Goal: Task Accomplishment & Management: Manage account settings

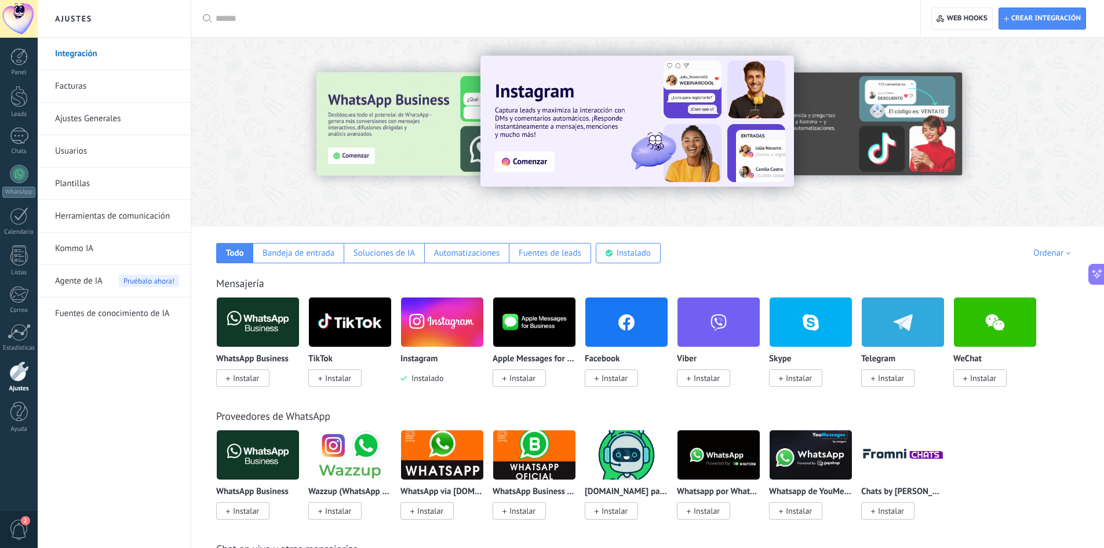
click at [432, 330] on img at bounding box center [442, 322] width 82 height 56
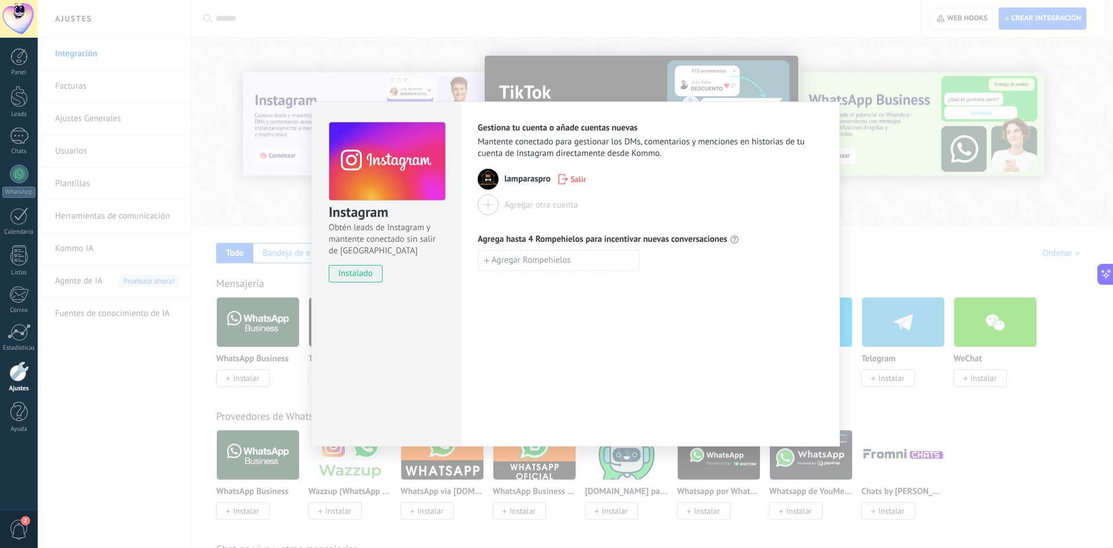
click at [861, 201] on div "Instagram Obtén leads de Instagram y mantente conectado sin salir de Kommo inst…" at bounding box center [575, 274] width 1075 height 548
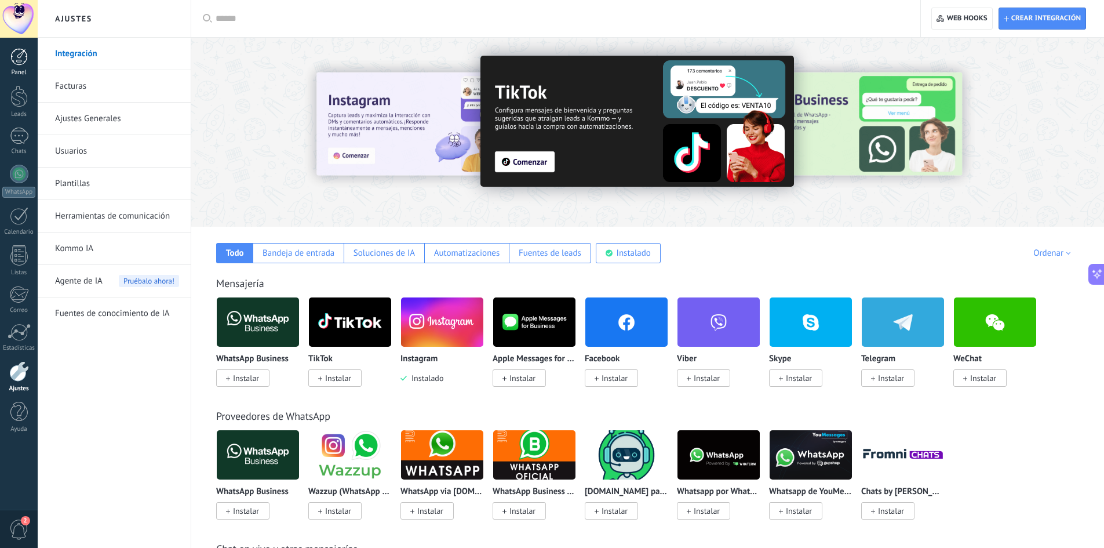
click at [21, 56] on div at bounding box center [18, 56] width 17 height 17
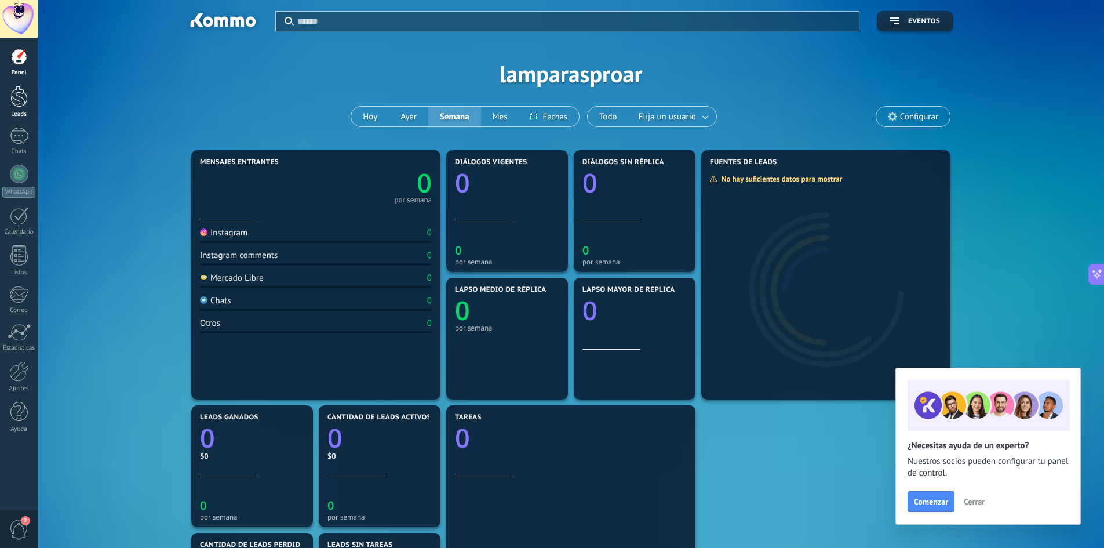
click at [19, 101] on div at bounding box center [18, 96] width 17 height 21
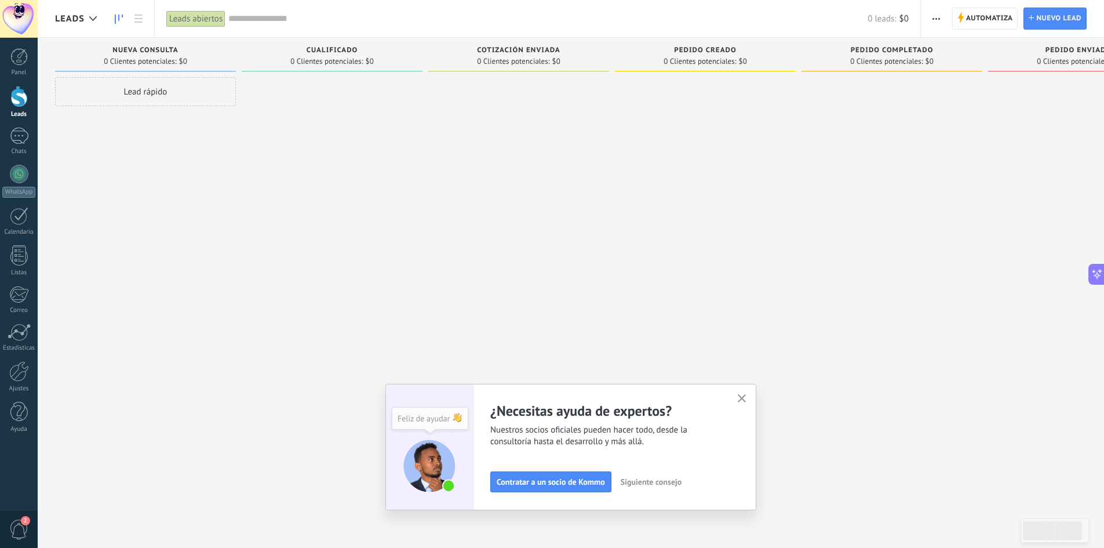
click at [661, 480] on span "Siguiente consejo" at bounding box center [651, 481] width 61 height 8
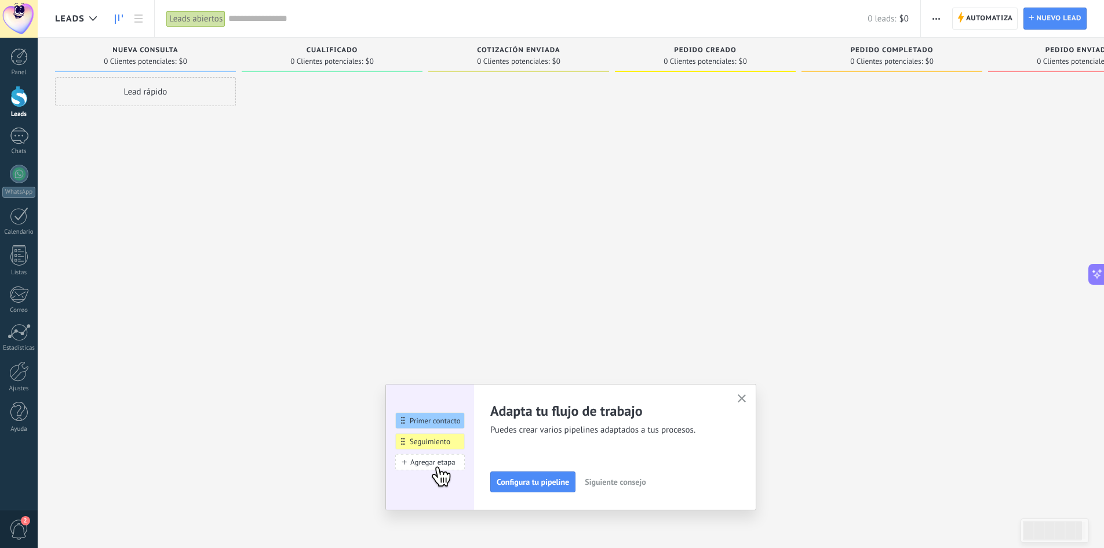
click at [628, 481] on span "Siguiente consejo" at bounding box center [615, 481] width 61 height 8
click at [628, 481] on span "Siguiente consejo" at bounding box center [614, 481] width 61 height 8
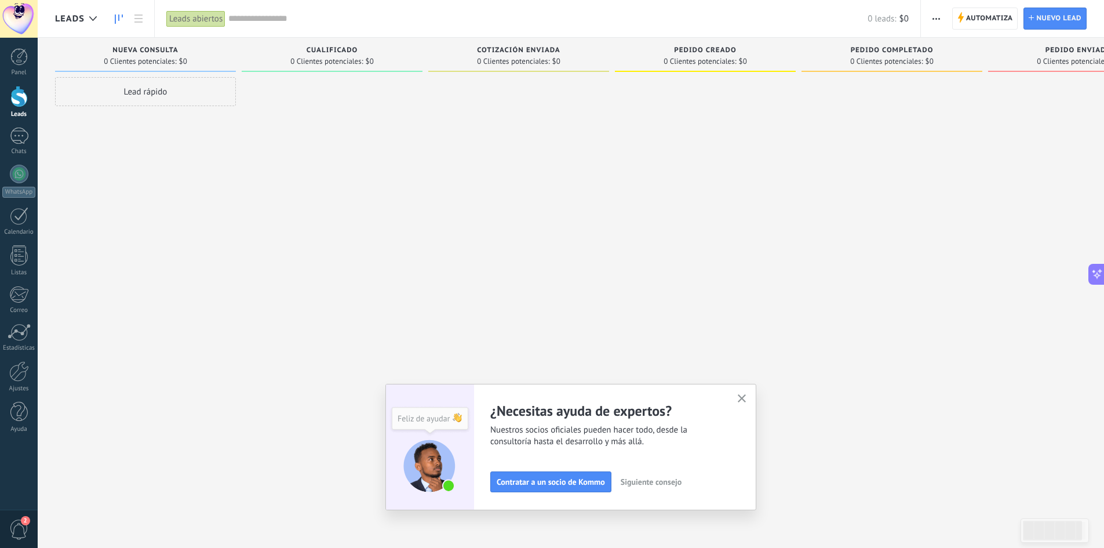
click at [746, 397] on icon "button" at bounding box center [742, 398] width 9 height 9
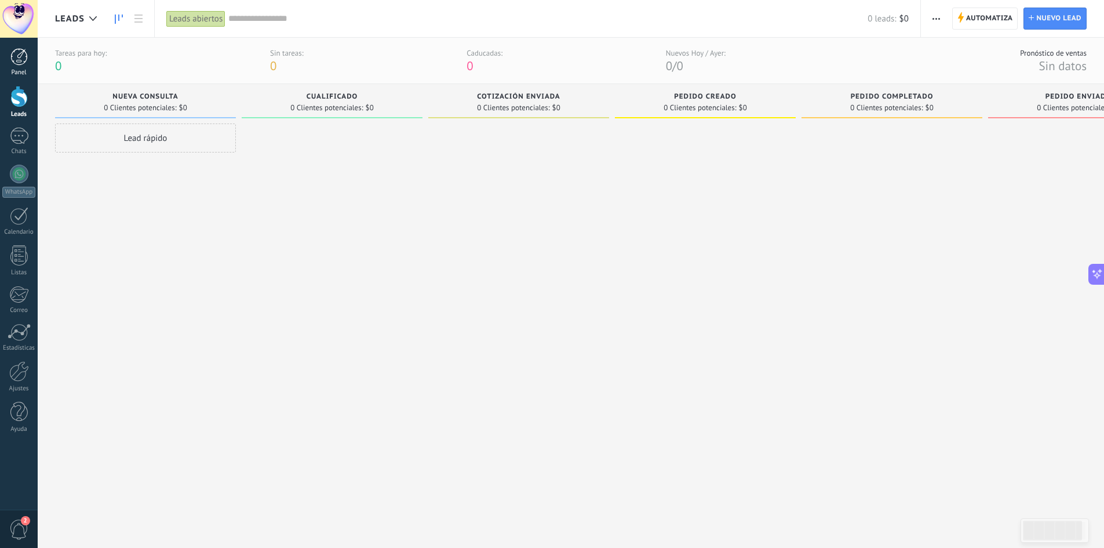
click at [21, 60] on div at bounding box center [18, 56] width 17 height 17
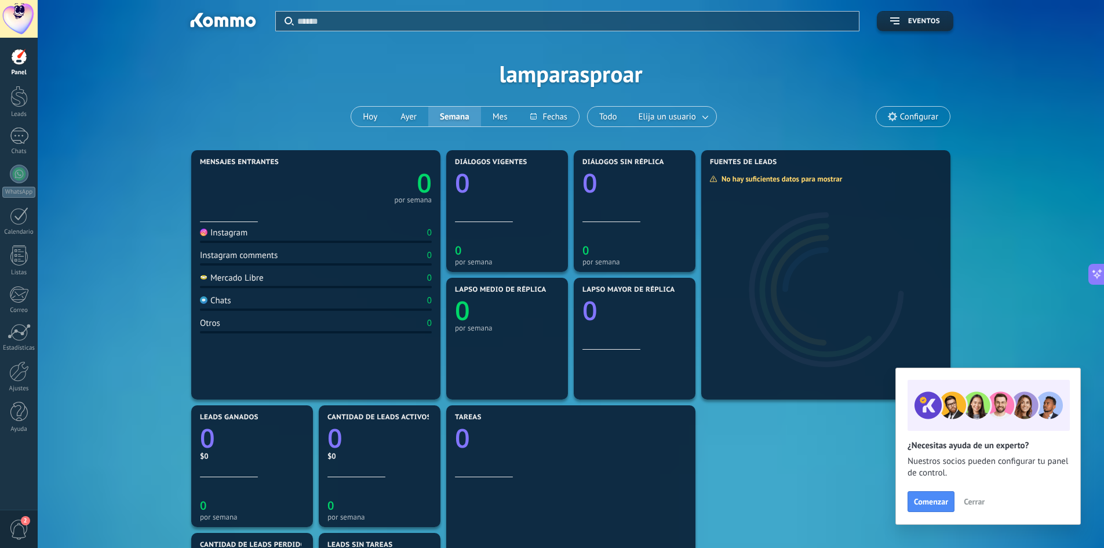
click at [974, 502] on span "Cerrar" at bounding box center [974, 501] width 21 height 8
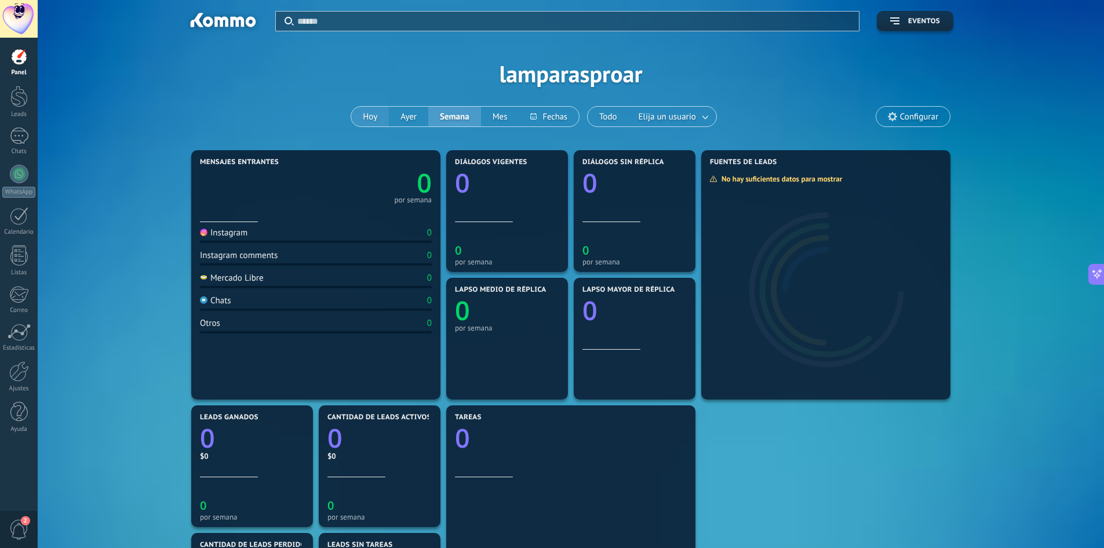
click at [371, 116] on button "Hoy" at bounding box center [370, 117] width 38 height 20
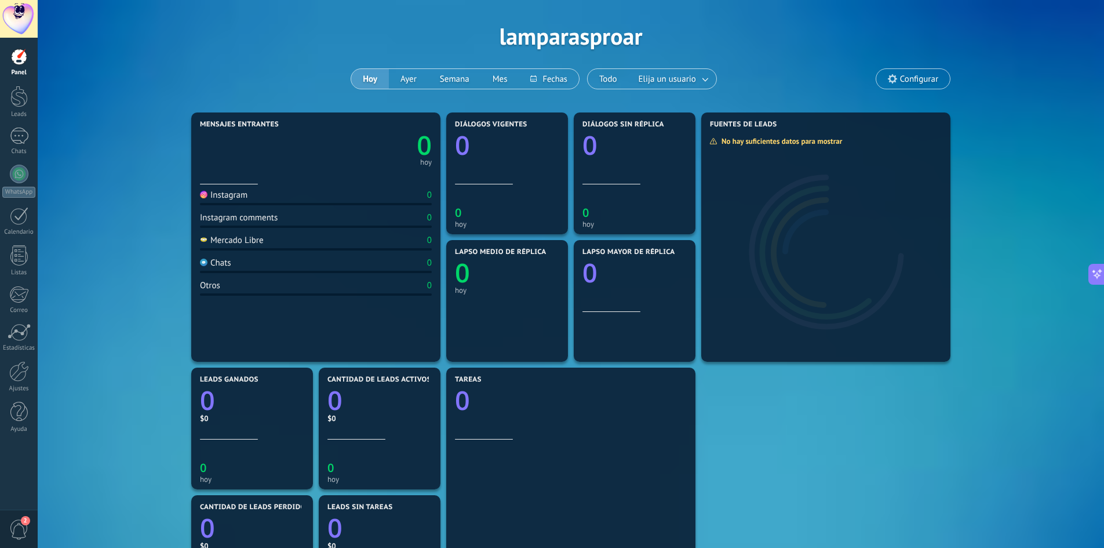
scroll to position [58, 0]
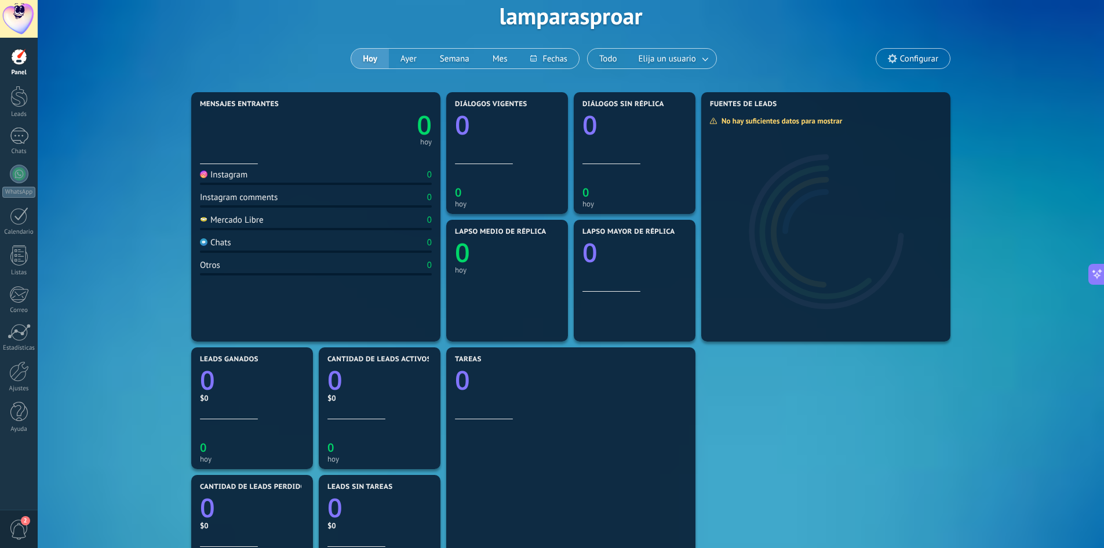
click at [20, 525] on span "2" at bounding box center [19, 529] width 20 height 20
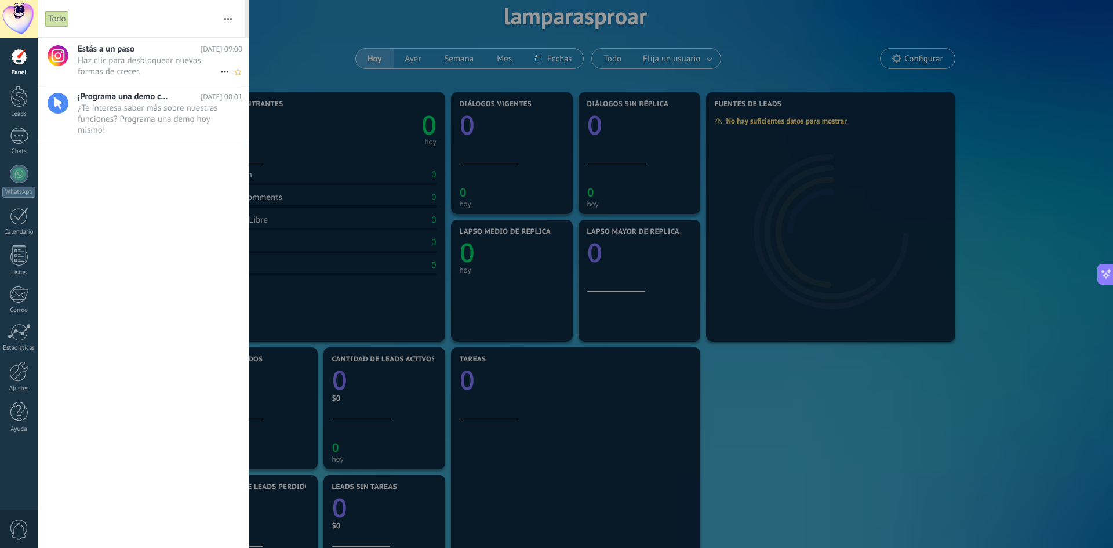
click at [127, 67] on span "Haz clic para desbloquear nuevas formas de crecer. •••" at bounding box center [149, 66] width 143 height 22
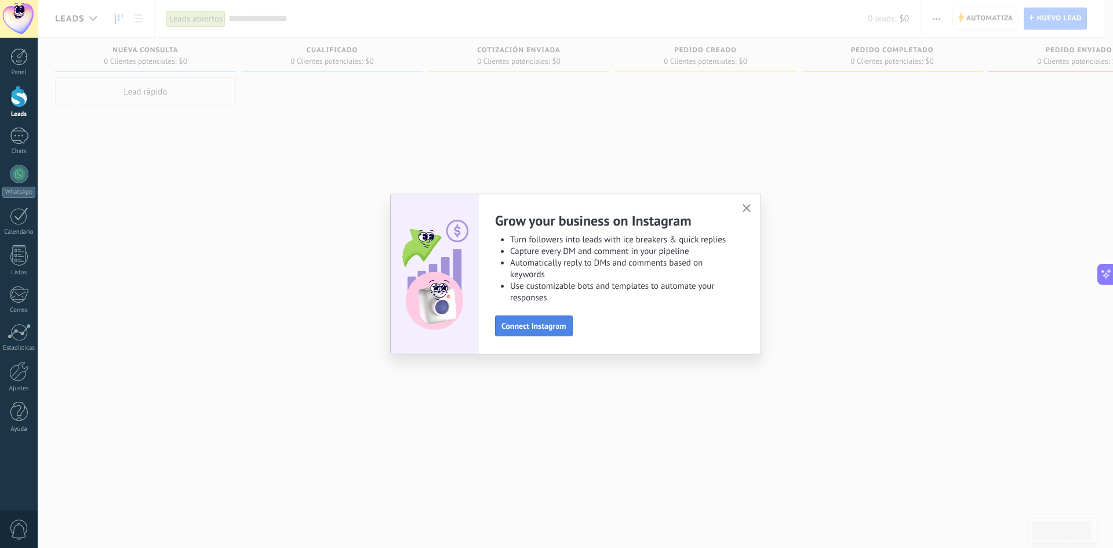
click at [535, 326] on span "Connect Instagram" at bounding box center [533, 326] width 65 height 8
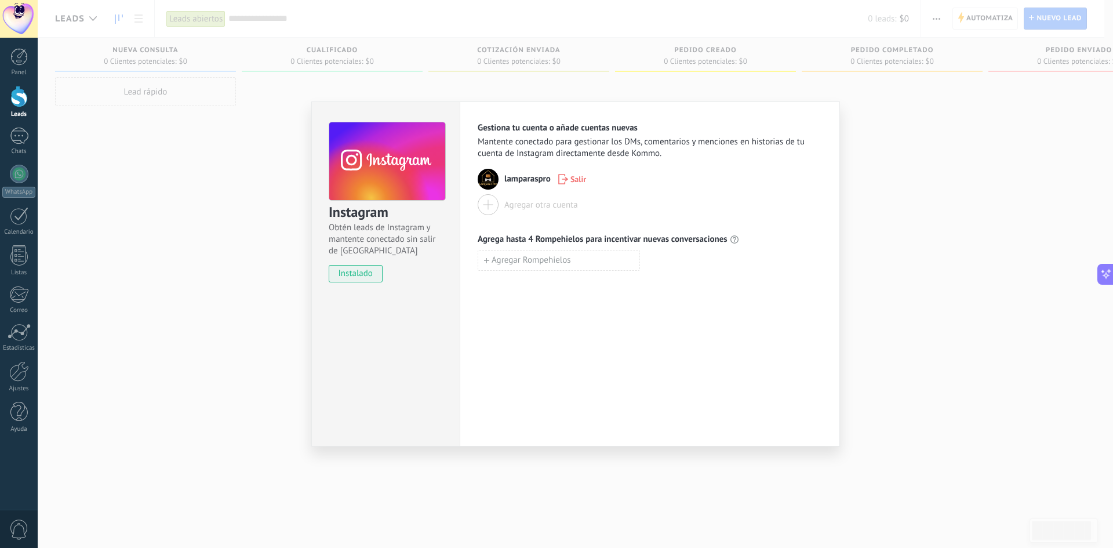
click at [878, 207] on div "Instagram Obtén leads de Instagram y mantente conectado sin salir de Kommo inst…" at bounding box center [575, 274] width 1075 height 548
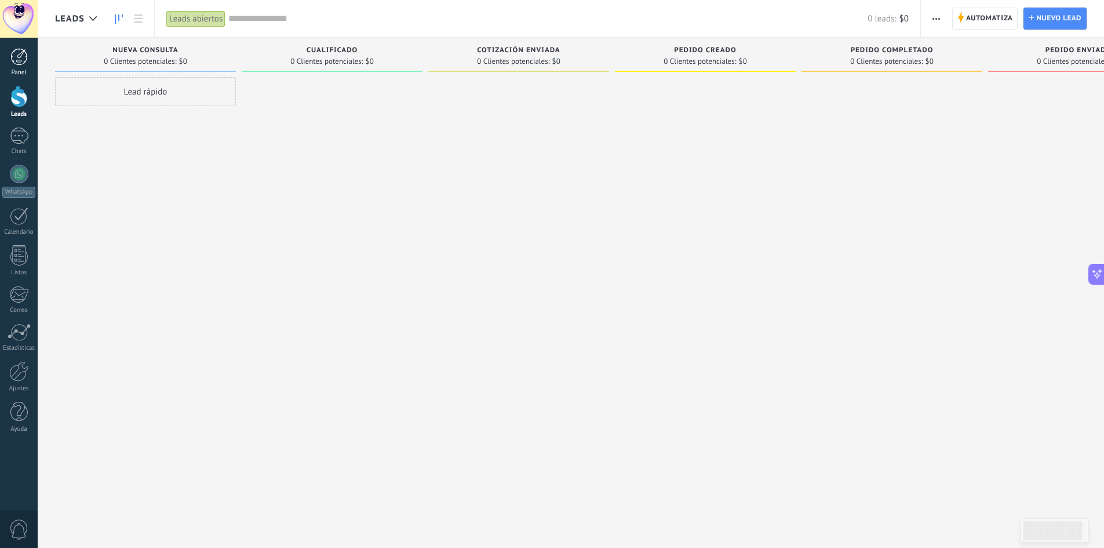
click at [19, 60] on div at bounding box center [18, 56] width 17 height 17
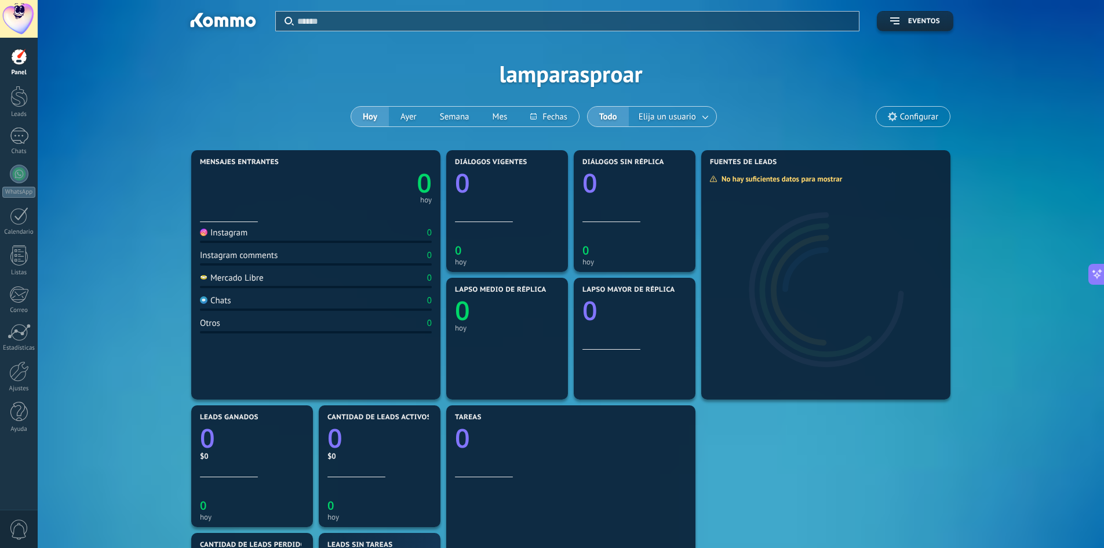
click at [20, 16] on div at bounding box center [19, 19] width 38 height 38
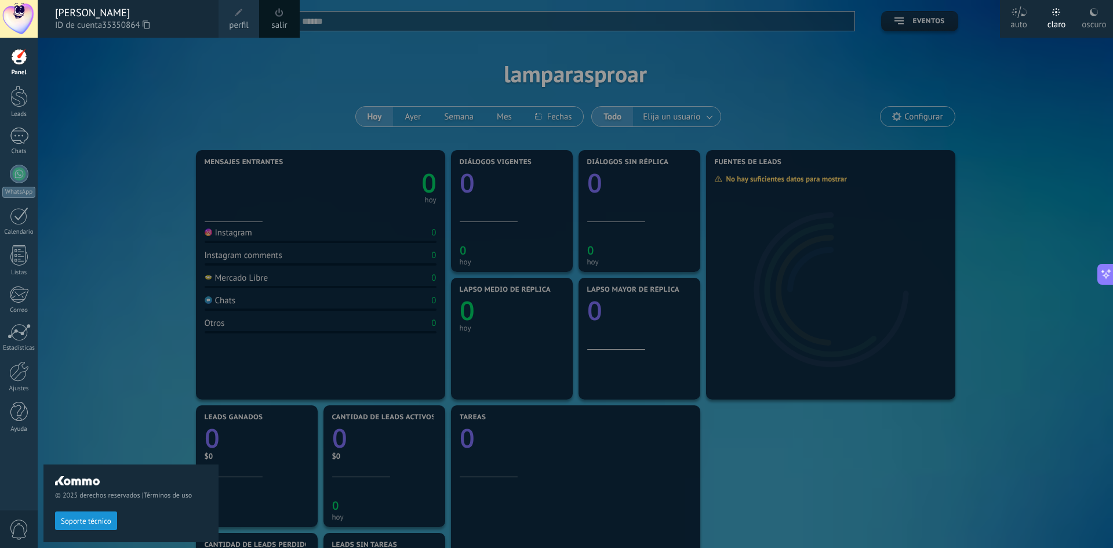
click at [78, 69] on div "© 2025 derechos reservados | Términos de uso Soporte técnico" at bounding box center [130, 293] width 175 height 510
click at [333, 104] on div at bounding box center [594, 274] width 1113 height 548
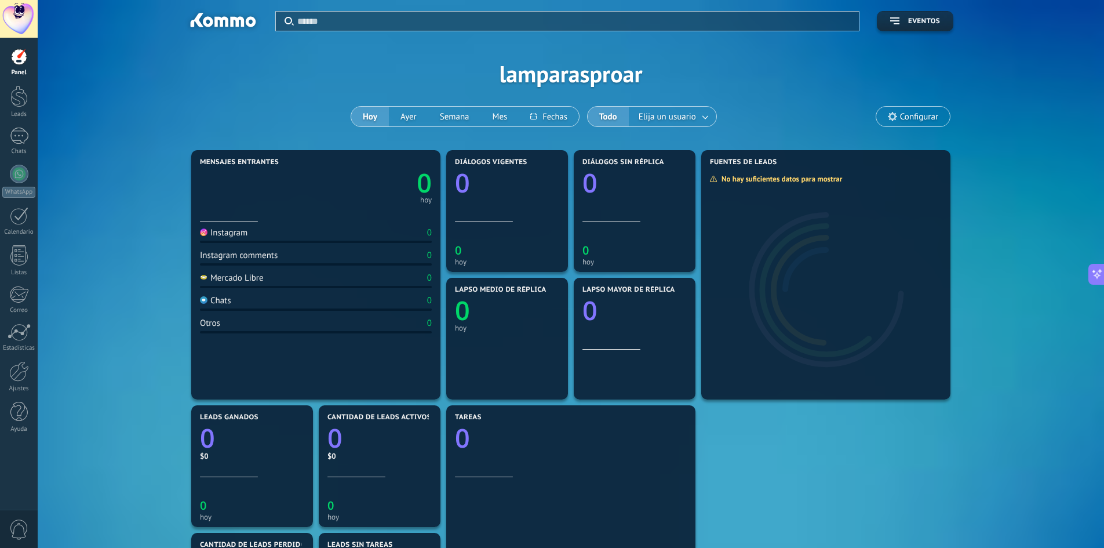
click at [929, 118] on span "Configurar" at bounding box center [919, 117] width 38 height 10
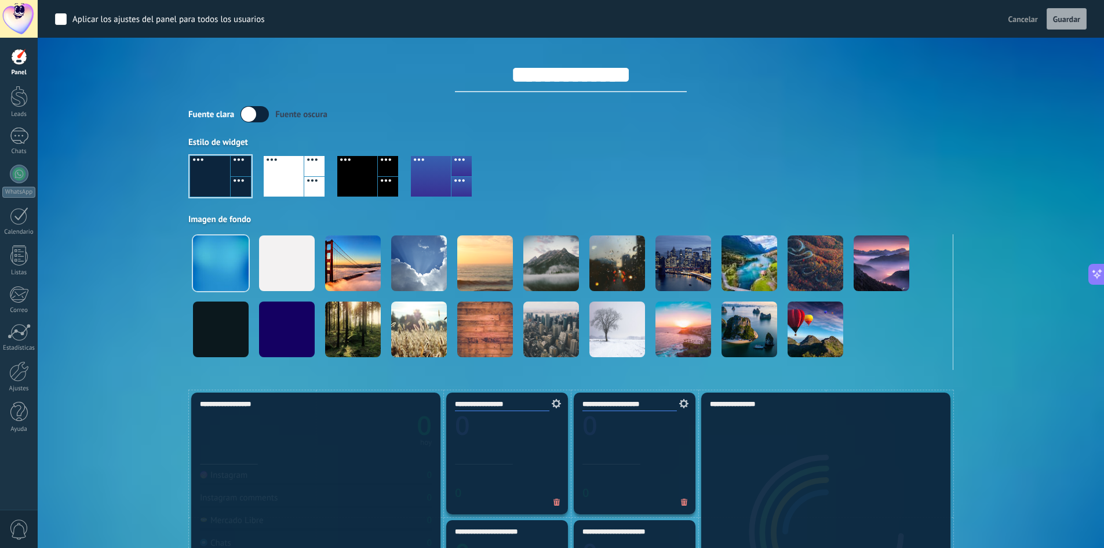
click at [1019, 19] on span "Cancelar" at bounding box center [1023, 19] width 30 height 10
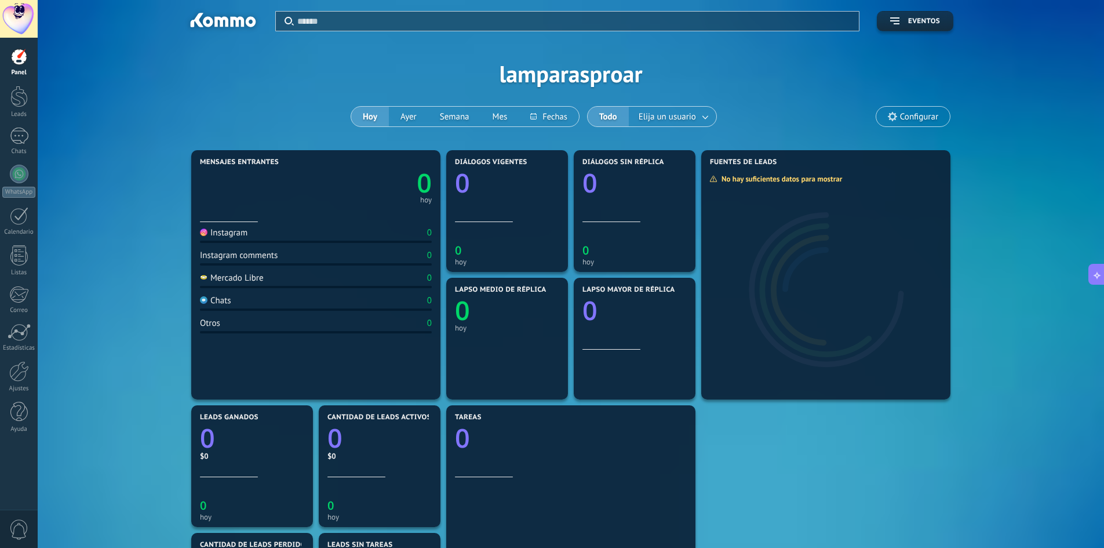
click at [16, 13] on div at bounding box center [19, 19] width 38 height 38
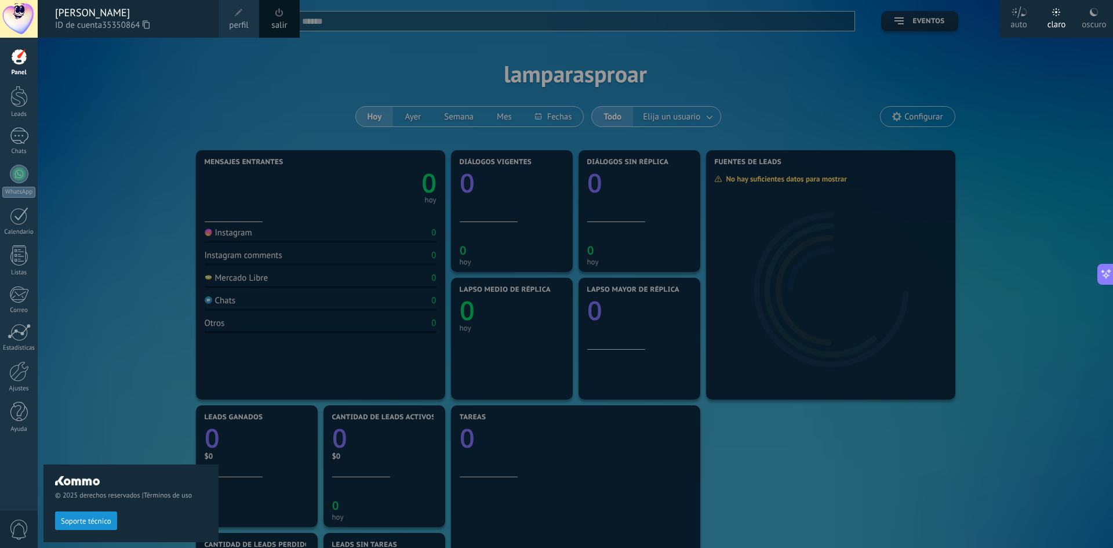
click at [238, 19] on span at bounding box center [238, 12] width 13 height 13
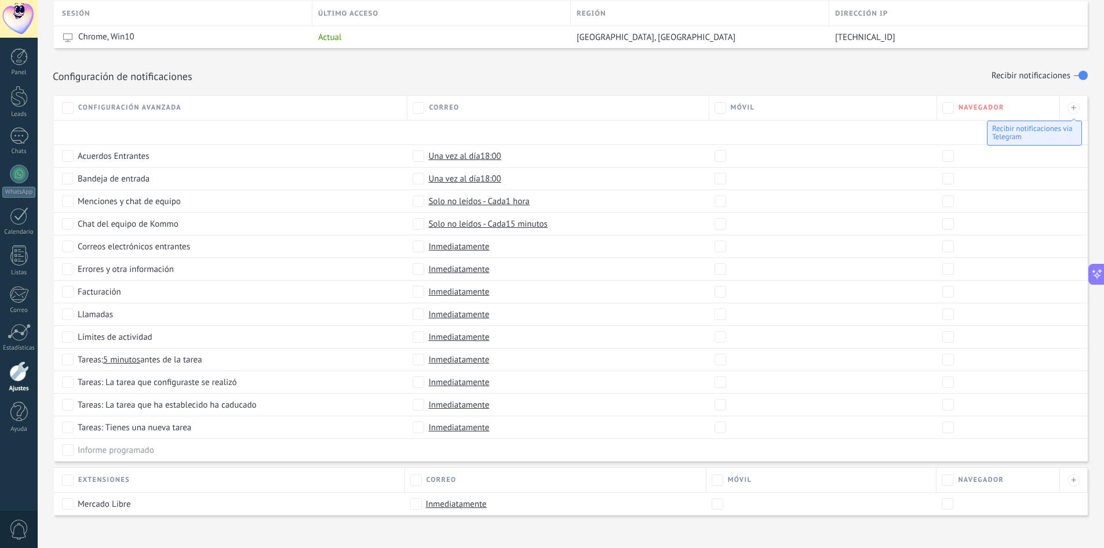
scroll to position [455, 0]
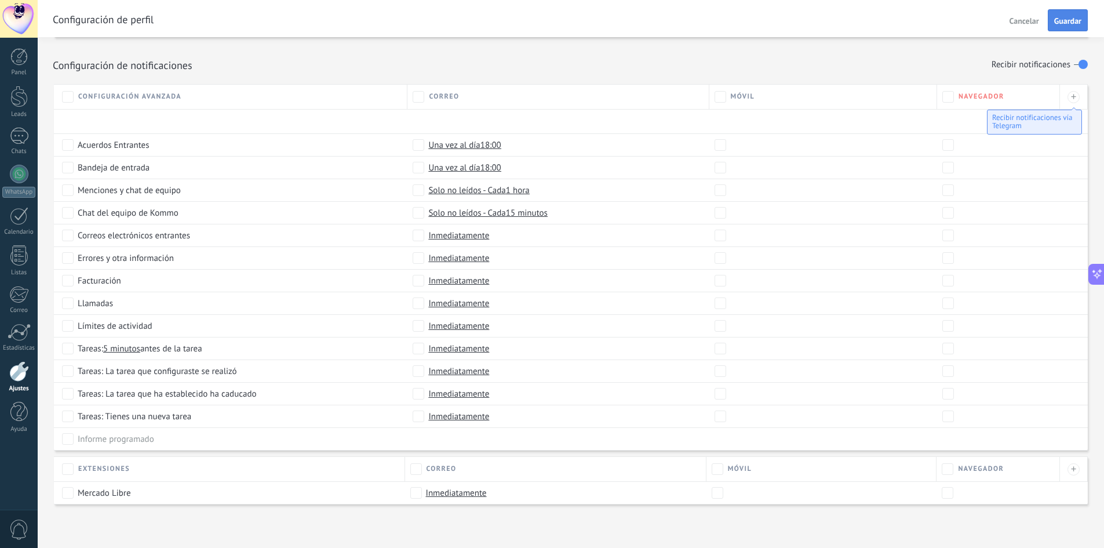
click at [1070, 23] on span "Guardar" at bounding box center [1067, 21] width 27 height 8
click at [1069, 19] on span "Guardar" at bounding box center [1067, 21] width 27 height 8
click at [21, 19] on div at bounding box center [19, 19] width 38 height 38
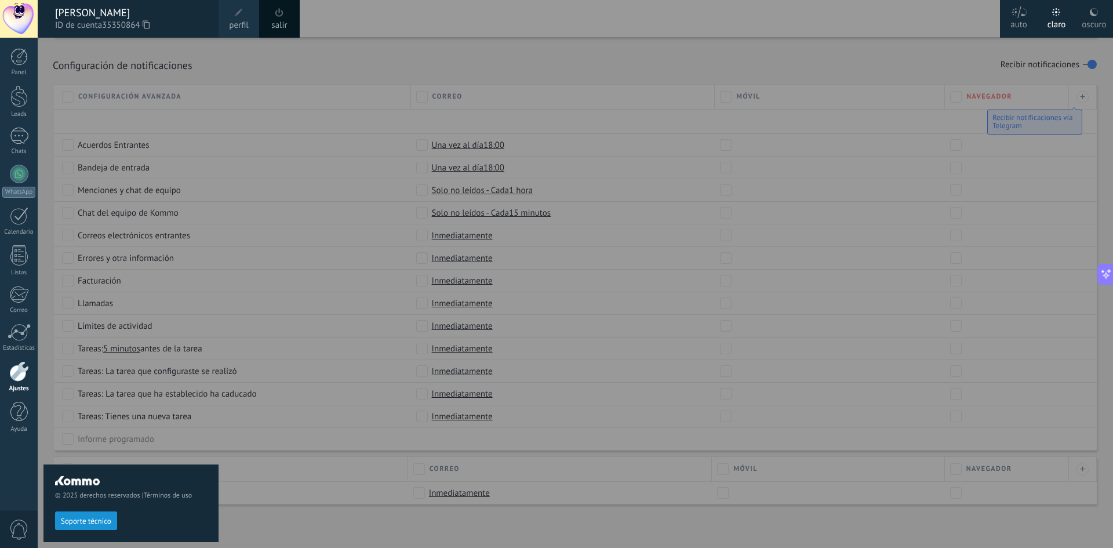
click at [21, 19] on div at bounding box center [19, 19] width 38 height 38
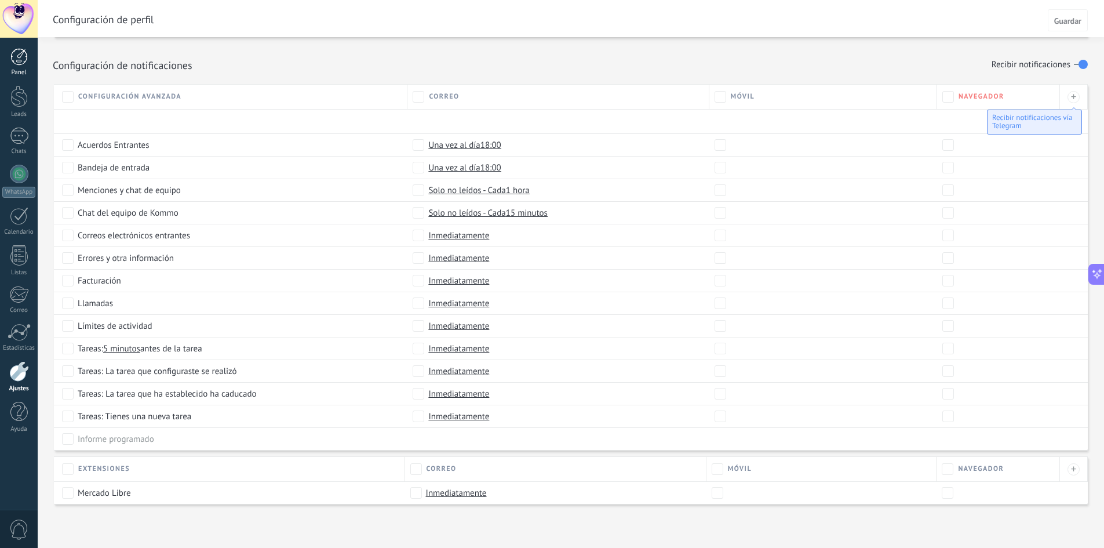
click at [18, 62] on div at bounding box center [18, 56] width 17 height 17
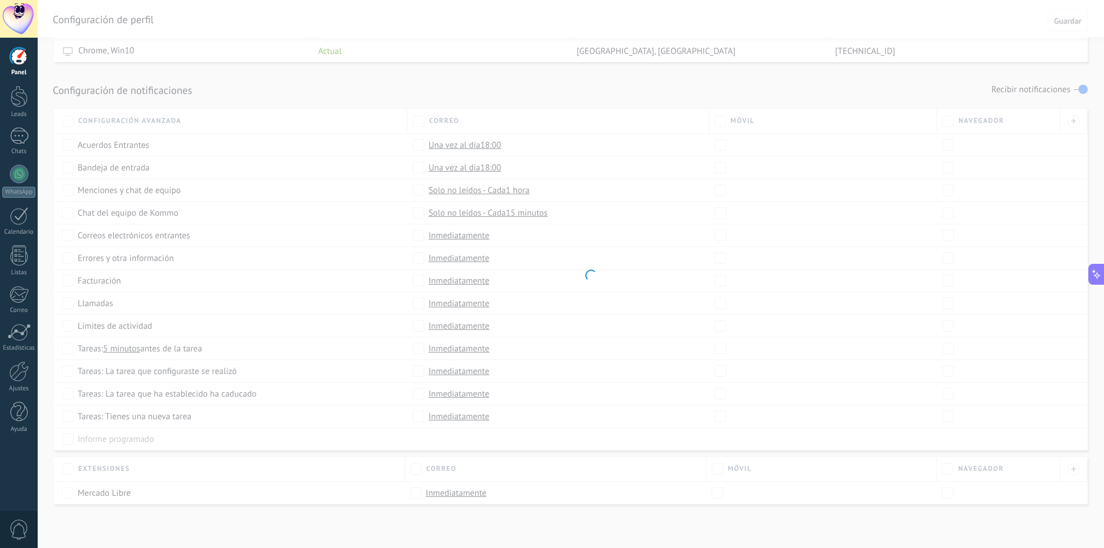
scroll to position [430, 0]
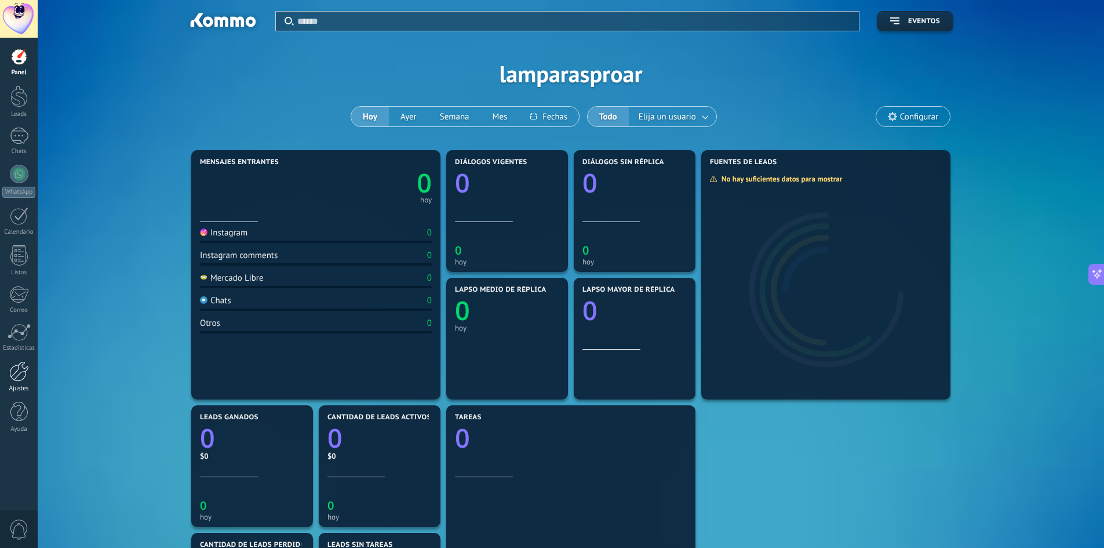
click at [20, 377] on div at bounding box center [19, 371] width 20 height 20
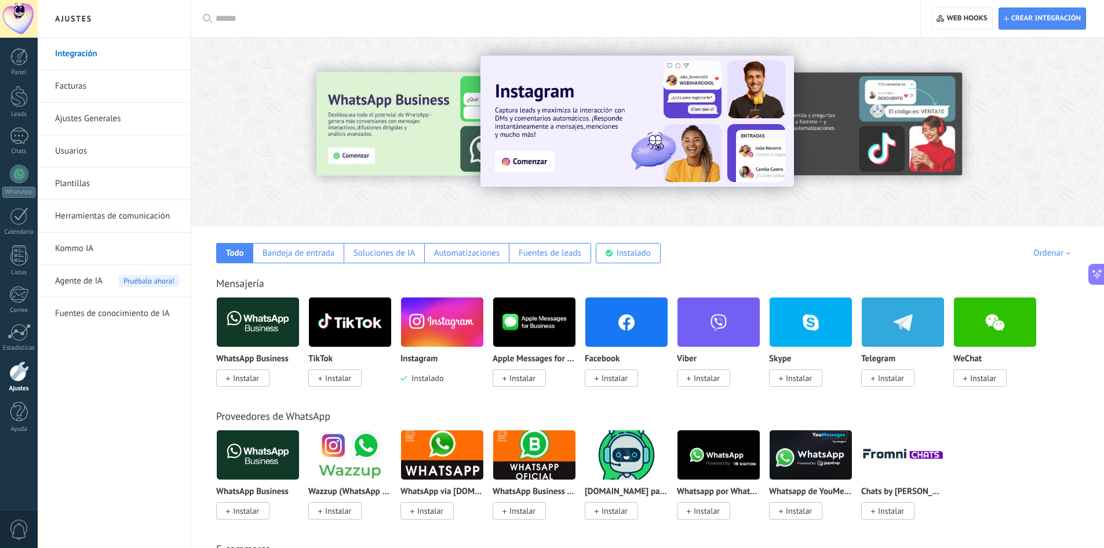
click at [451, 316] on img at bounding box center [442, 322] width 82 height 56
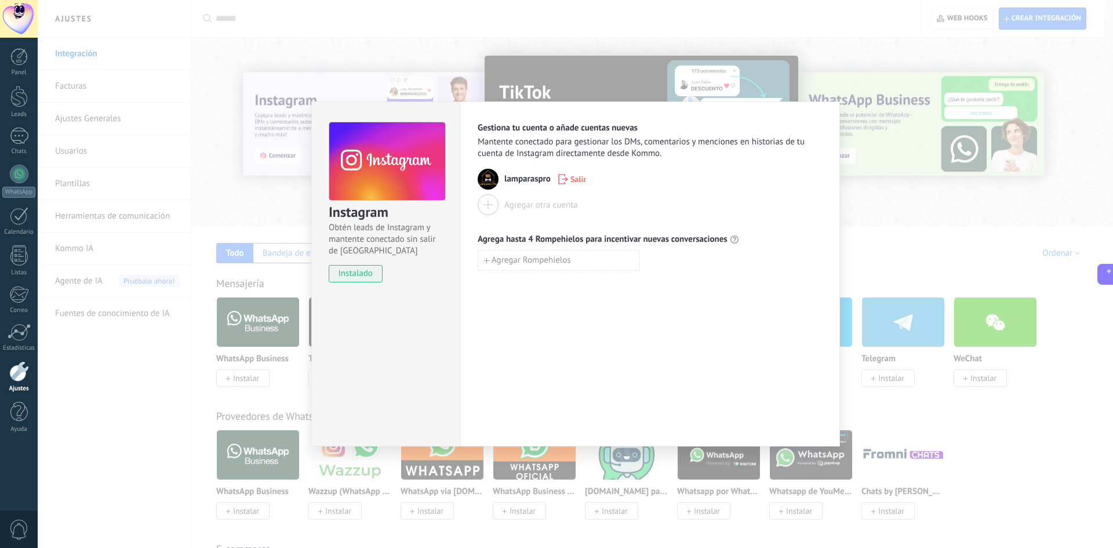
click at [945, 196] on div "Instagram Obtén leads de Instagram y mantente conectado sin salir de Kommo inst…" at bounding box center [575, 274] width 1075 height 548
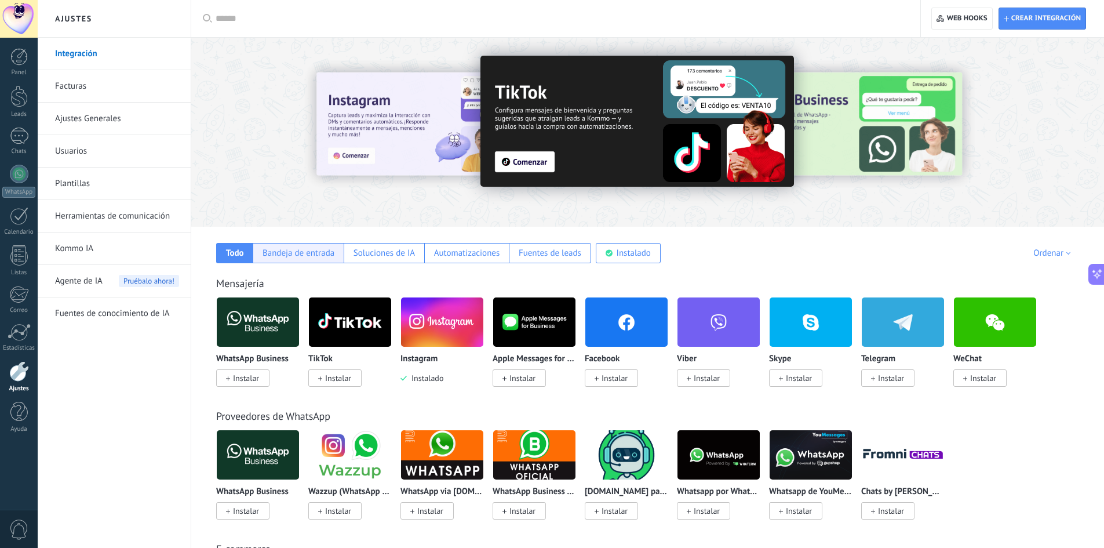
click at [285, 251] on div "Bandeja de entrada" at bounding box center [299, 252] width 72 height 11
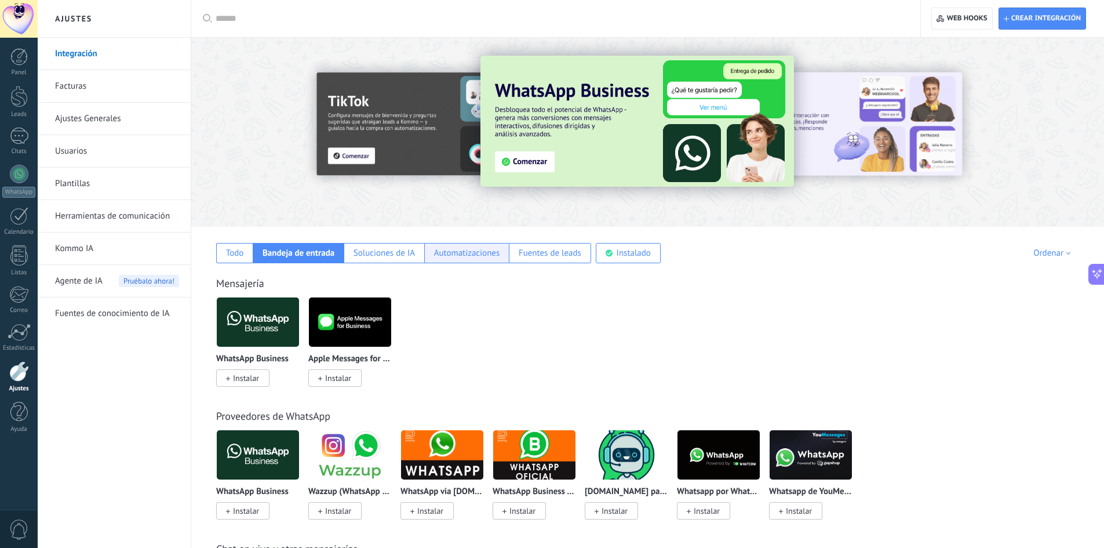
click at [455, 254] on div "Automatizaciones" at bounding box center [467, 252] width 66 height 11
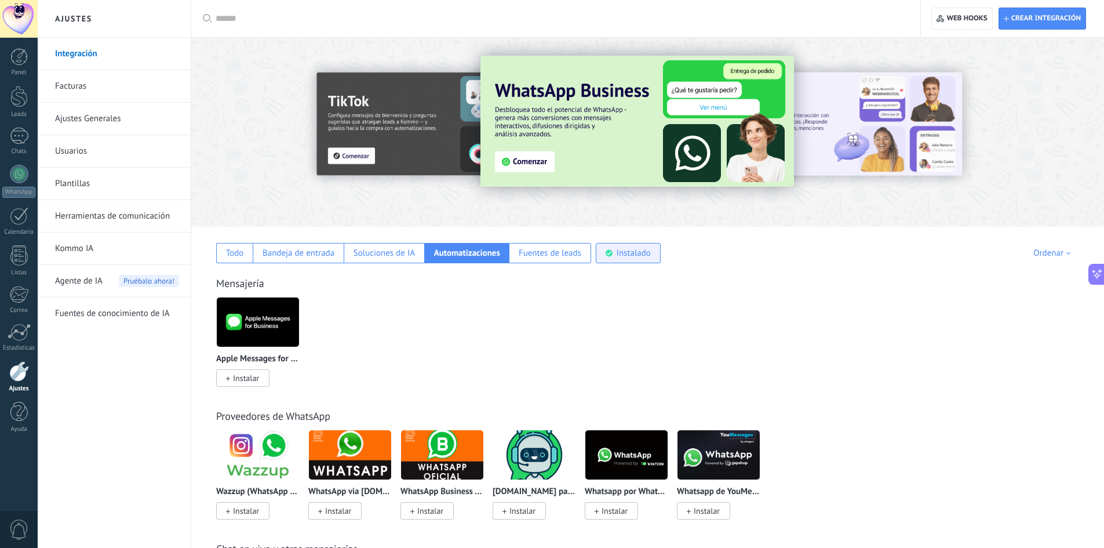
click at [639, 254] on div "Instalado" at bounding box center [634, 252] width 34 height 11
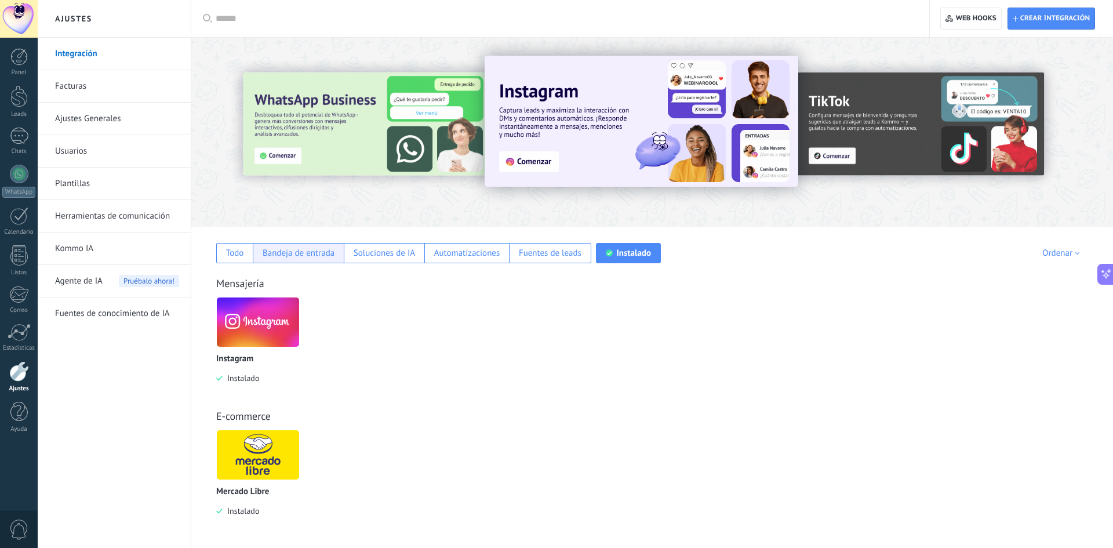
click at [304, 253] on div "Bandeja de entrada" at bounding box center [299, 252] width 72 height 11
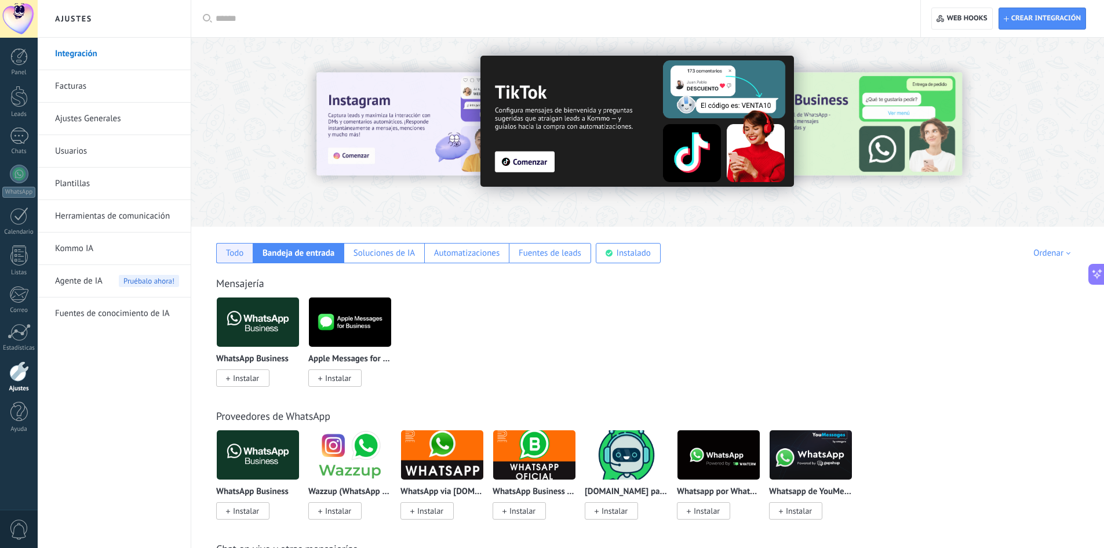
click at [238, 253] on div "Todo" at bounding box center [235, 252] width 18 height 11
